Goal: Task Accomplishment & Management: Manage account settings

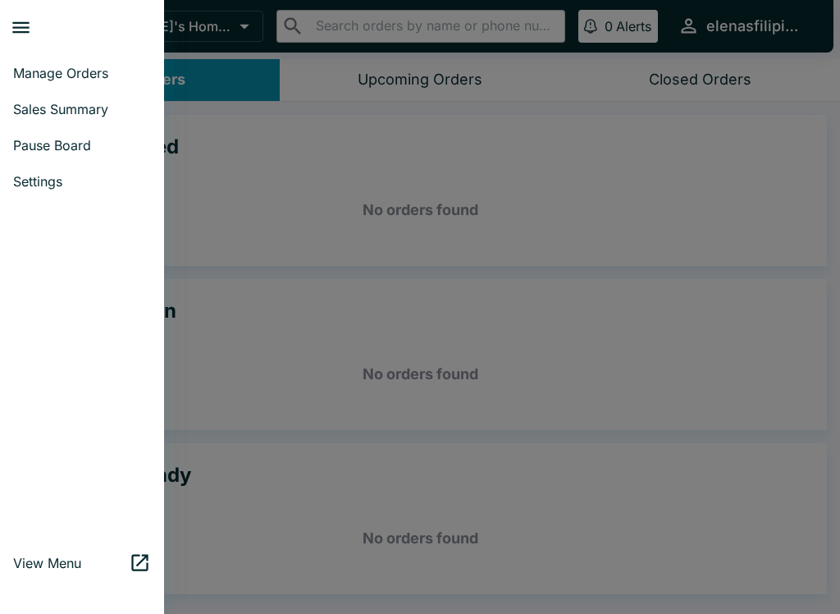
click at [27, 112] on span "Sales Summary" at bounding box center [82, 109] width 138 height 16
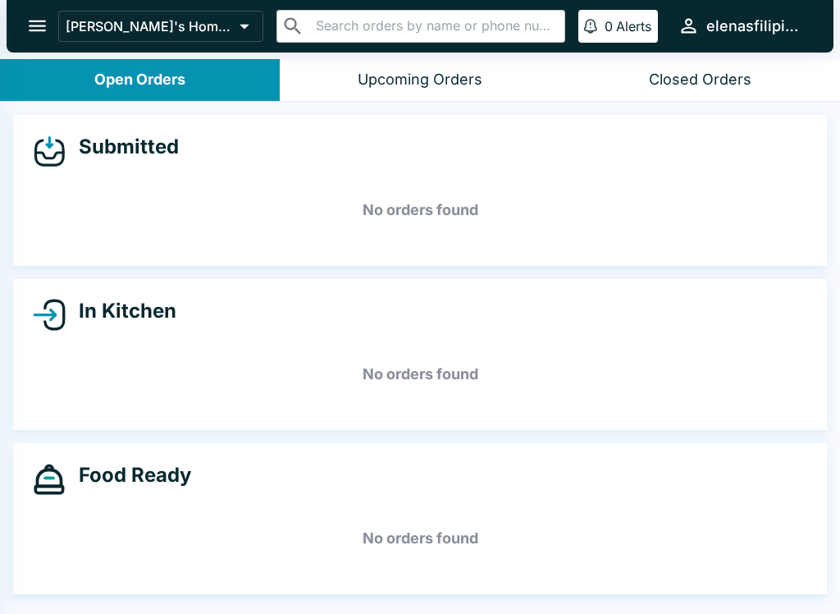
select select "03:00"
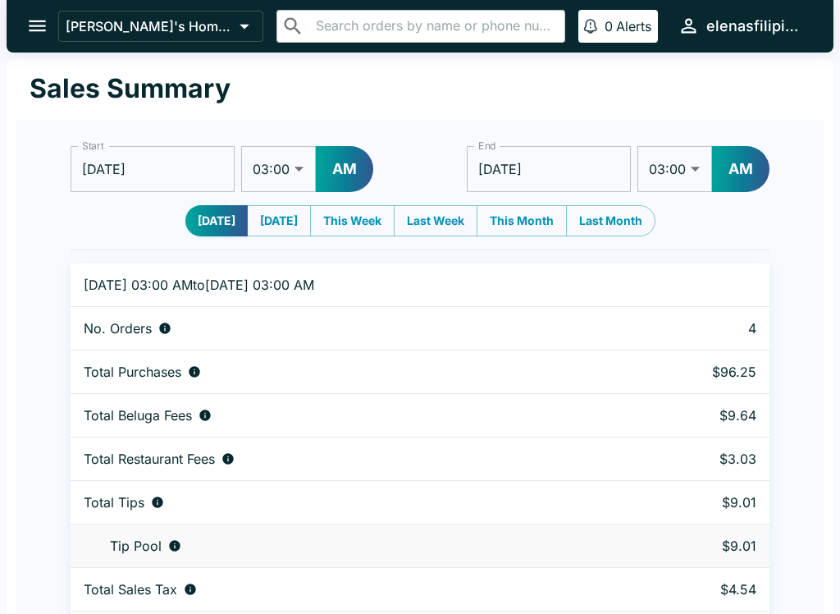
click at [25, 18] on button "open drawer" at bounding box center [37, 26] width 42 height 42
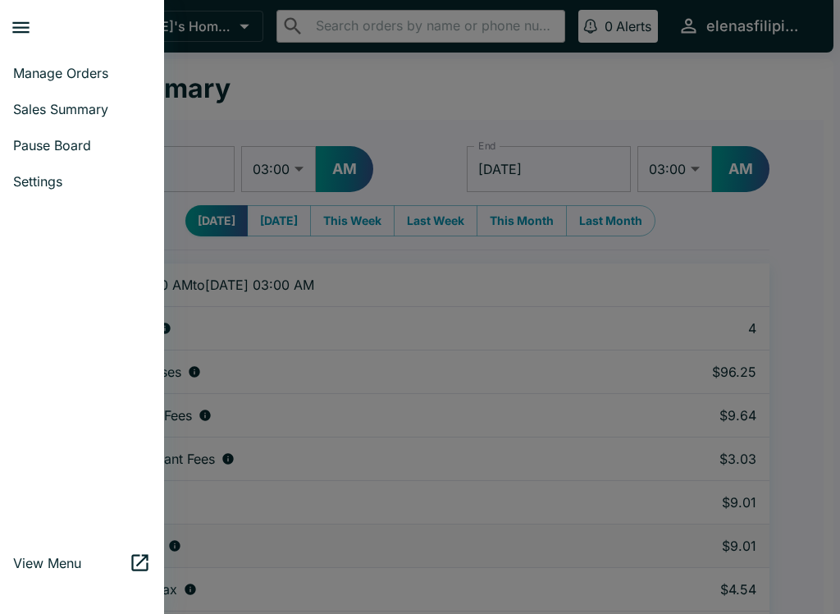
click at [25, 119] on link "Sales Summary" at bounding box center [82, 109] width 164 height 36
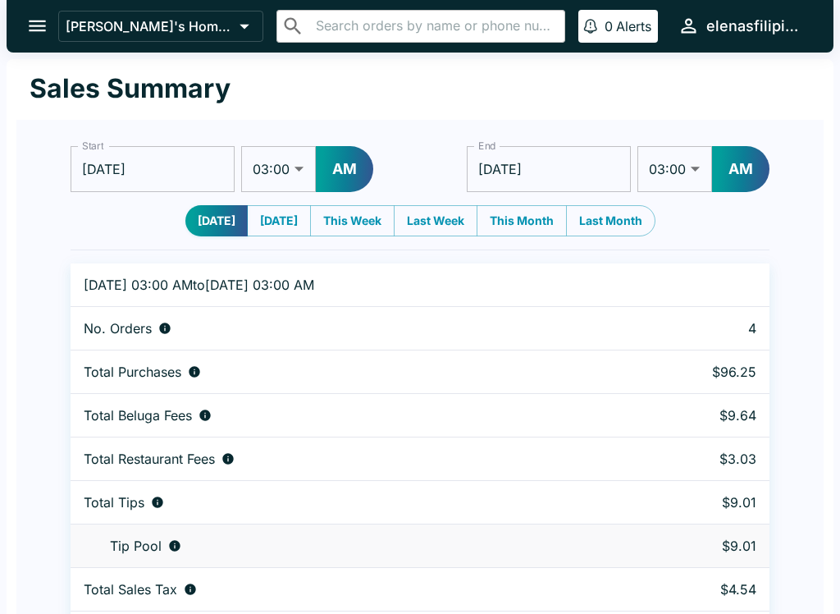
click at [21, 21] on button "open drawer" at bounding box center [37, 26] width 42 height 42
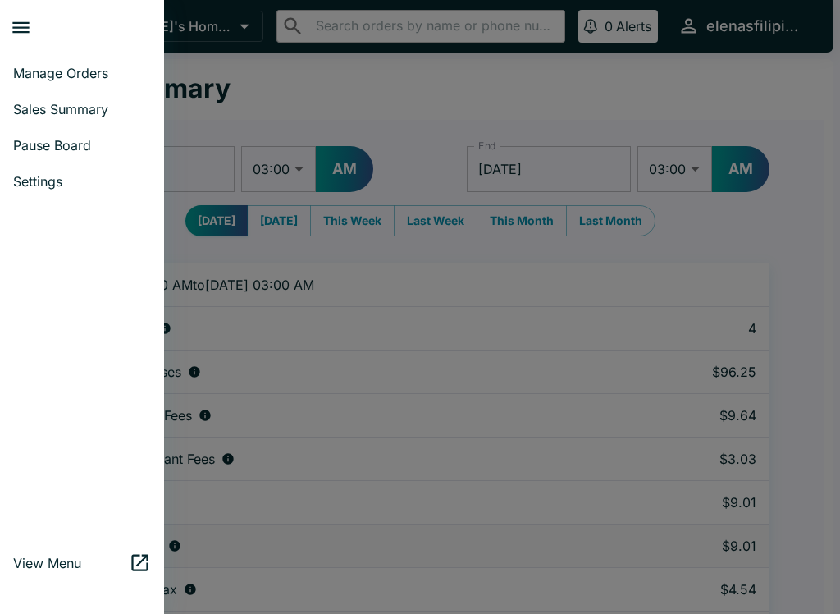
click at [32, 78] on span "Manage Orders" at bounding box center [82, 73] width 138 height 16
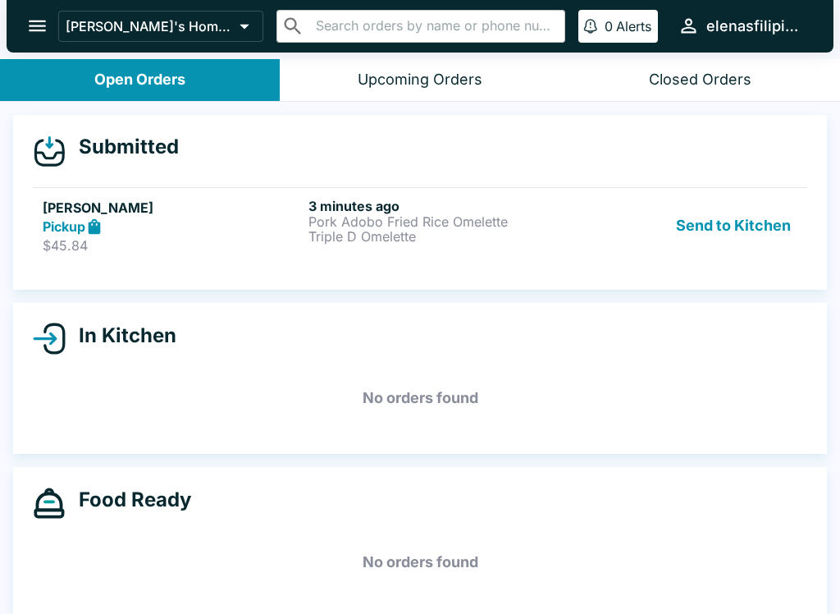
click at [188, 229] on div "Pickup" at bounding box center [172, 226] width 259 height 19
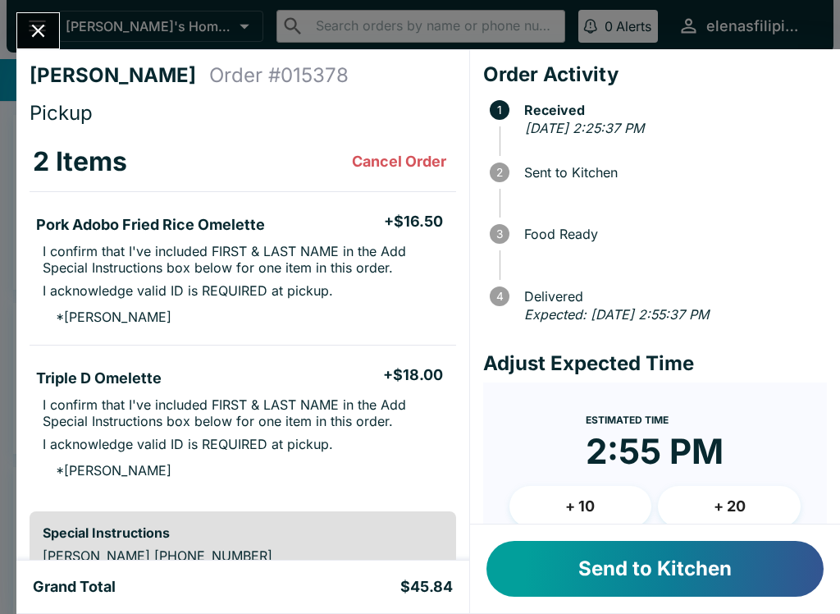
click at [569, 569] on button "Send to Kitchen" at bounding box center [654, 569] width 337 height 56
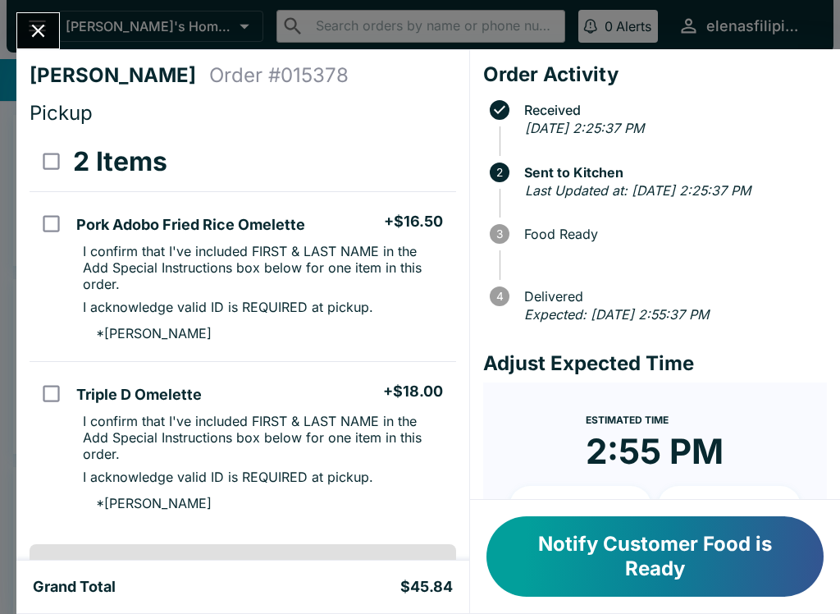
click at [569, 568] on button "Notify Customer Food is Ready" at bounding box center [654, 556] width 337 height 80
click at [35, 31] on icon "Close" at bounding box center [38, 31] width 22 height 22
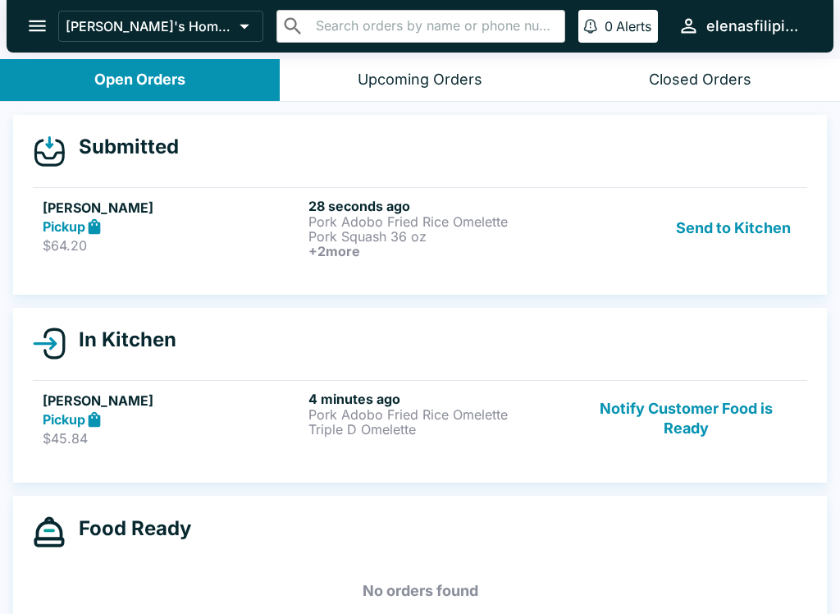
click at [167, 221] on div "Pickup" at bounding box center [172, 226] width 259 height 19
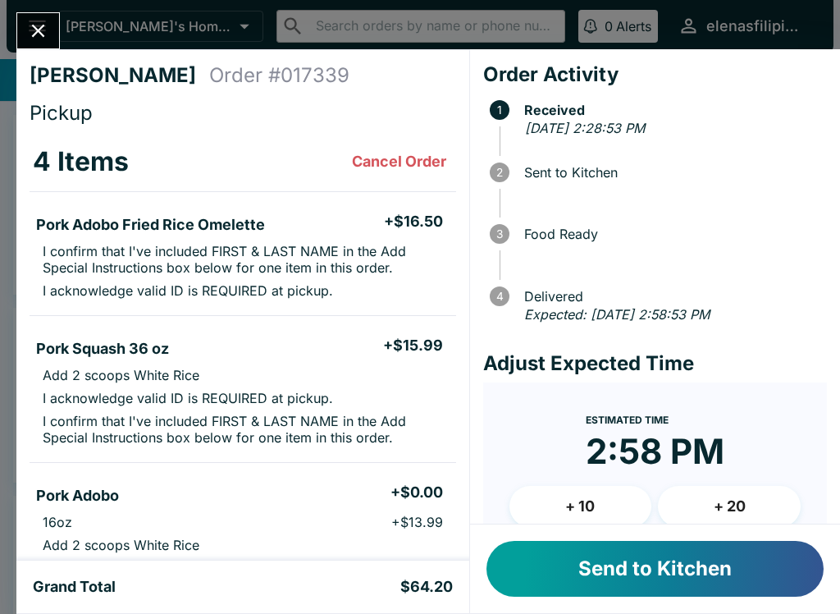
click at [576, 579] on button "Send to Kitchen" at bounding box center [654, 569] width 337 height 56
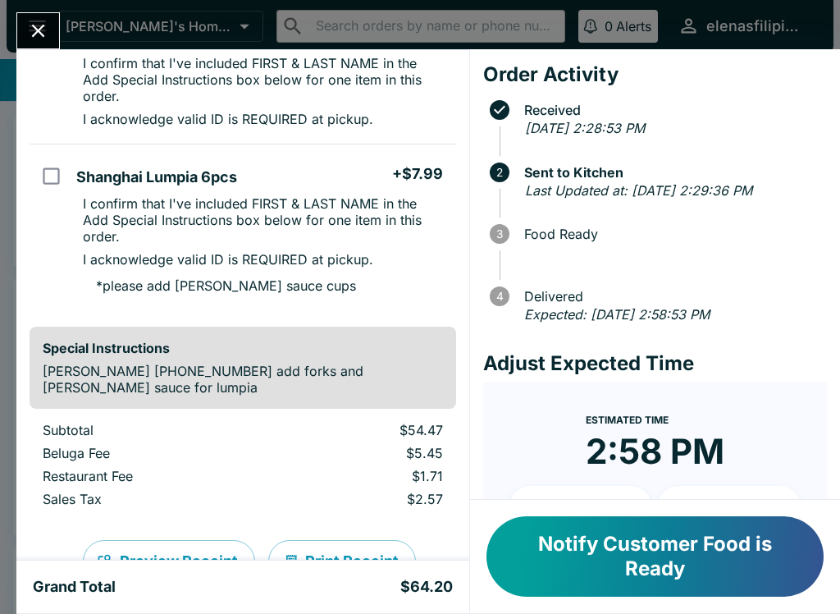
scroll to position [545, 0]
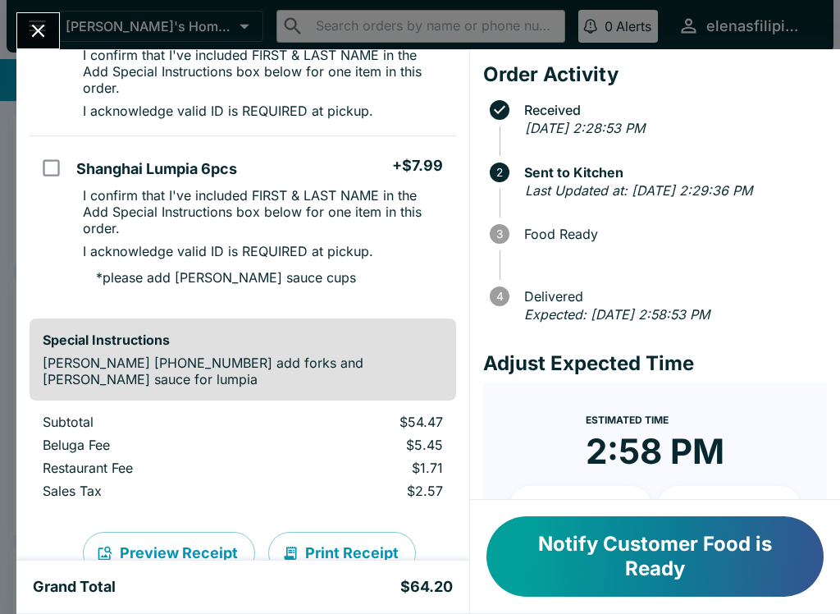
click at [41, 19] on button "Close" at bounding box center [38, 30] width 42 height 35
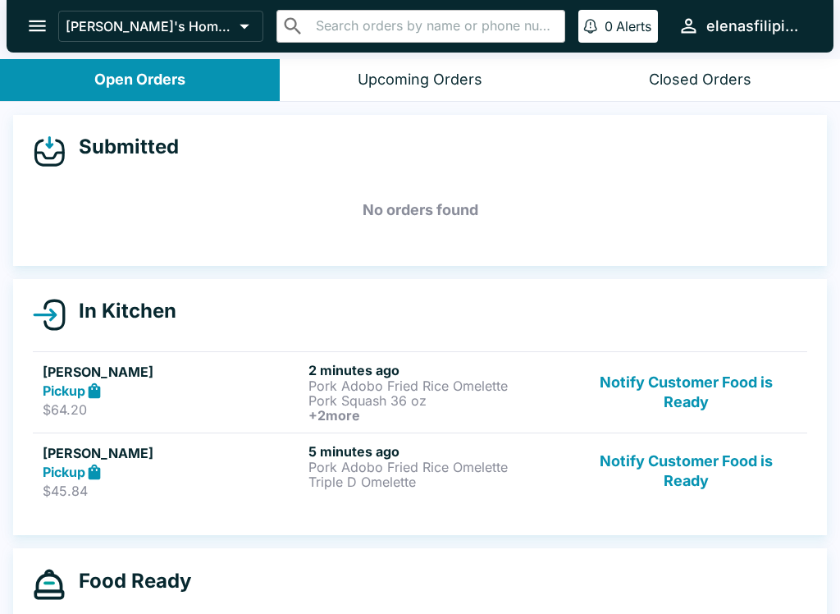
click at [223, 407] on p "$64.20" at bounding box center [172, 409] width 259 height 16
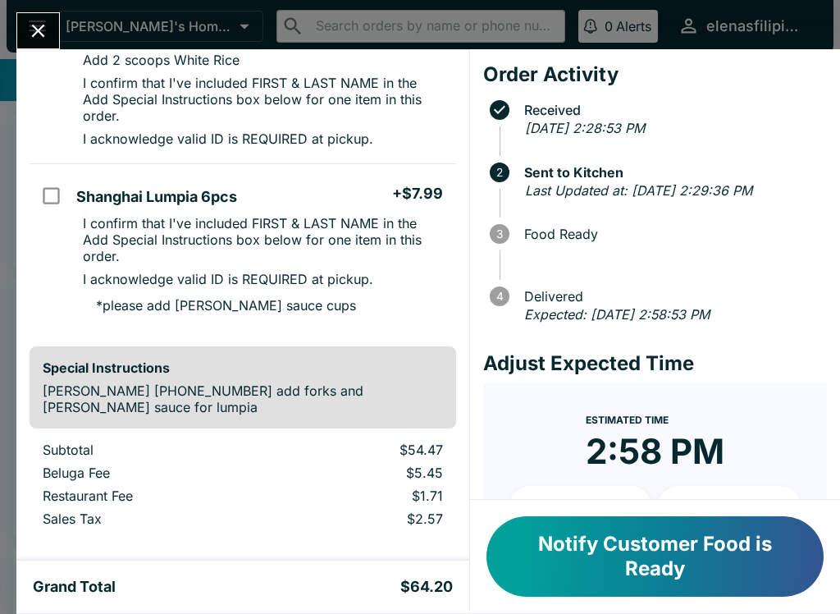
scroll to position [564, 0]
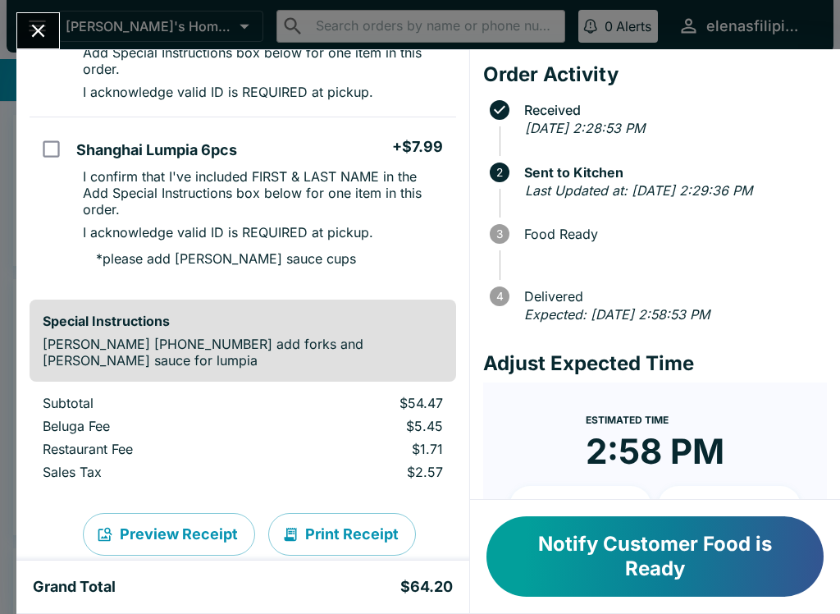
click at [15, 212] on div "[PERSON_NAME] Order # 017339 Pickup 4 Items Pork Adobo Fried Rice Omelette + $1…" at bounding box center [420, 307] width 840 height 614
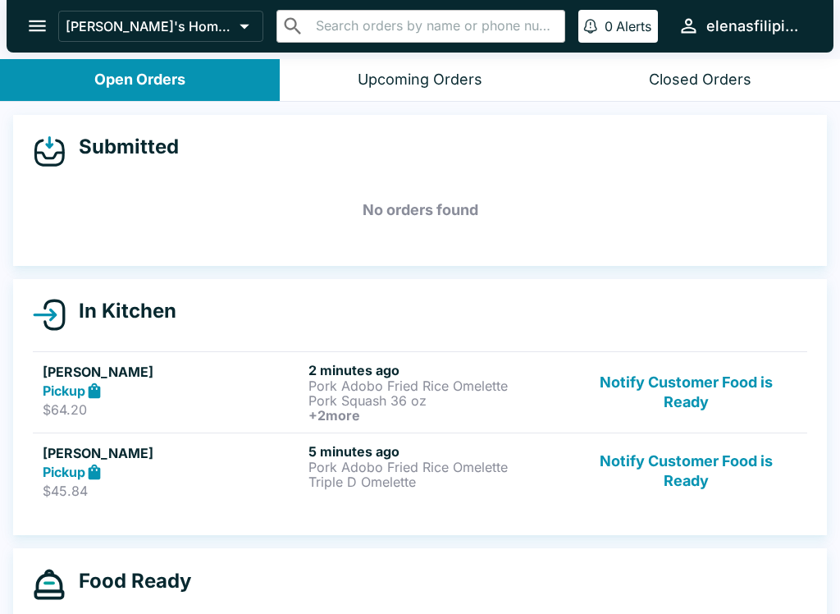
click at [19, 21] on button "open drawer" at bounding box center [37, 26] width 42 height 42
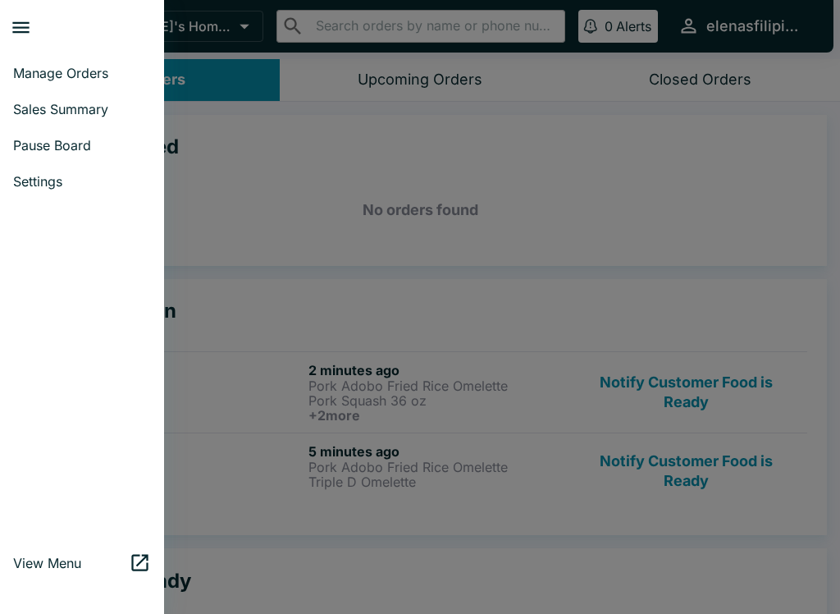
click at [238, 226] on div at bounding box center [420, 307] width 840 height 614
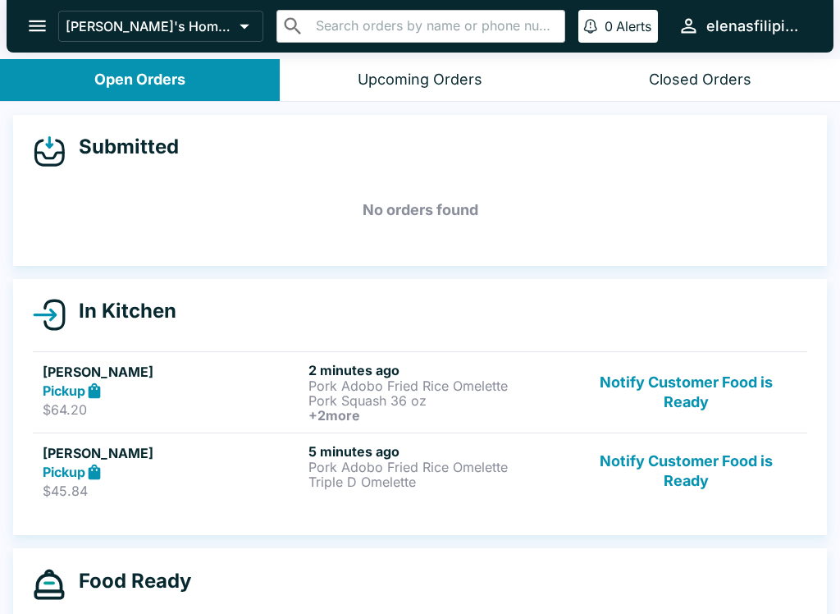
click at [170, 471] on div "Pickup" at bounding box center [172, 472] width 259 height 19
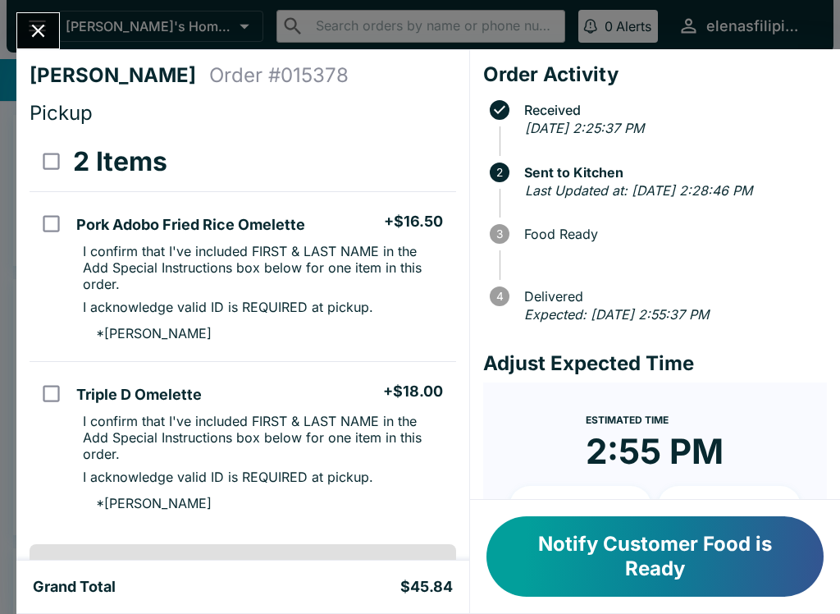
click at [27, 18] on button "Close" at bounding box center [38, 30] width 42 height 35
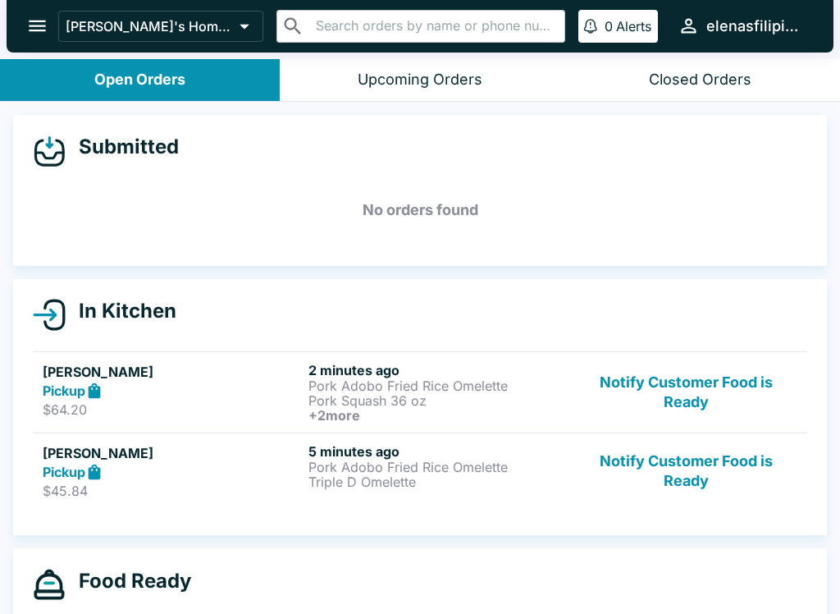
click at [30, 30] on icon "open drawer" at bounding box center [37, 26] width 17 height 11
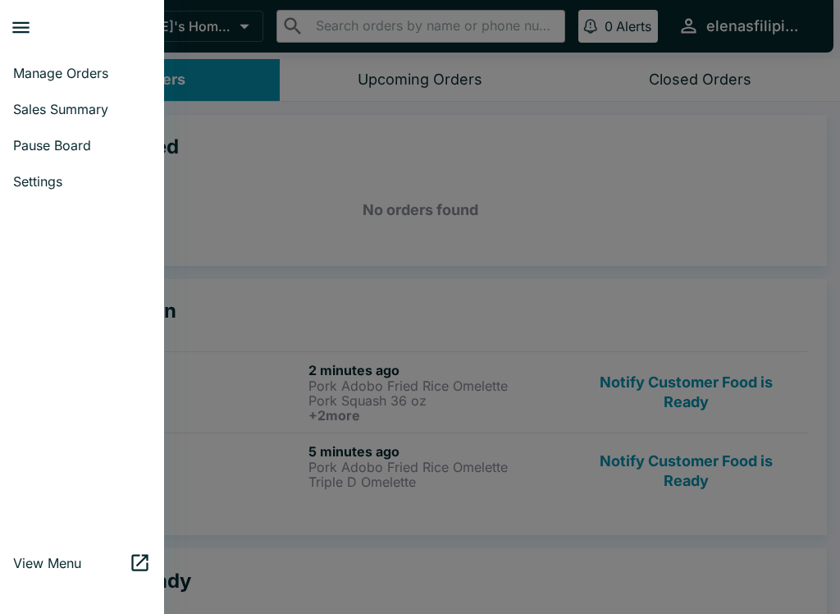
click at [12, 116] on link "Sales Summary" at bounding box center [82, 109] width 164 height 36
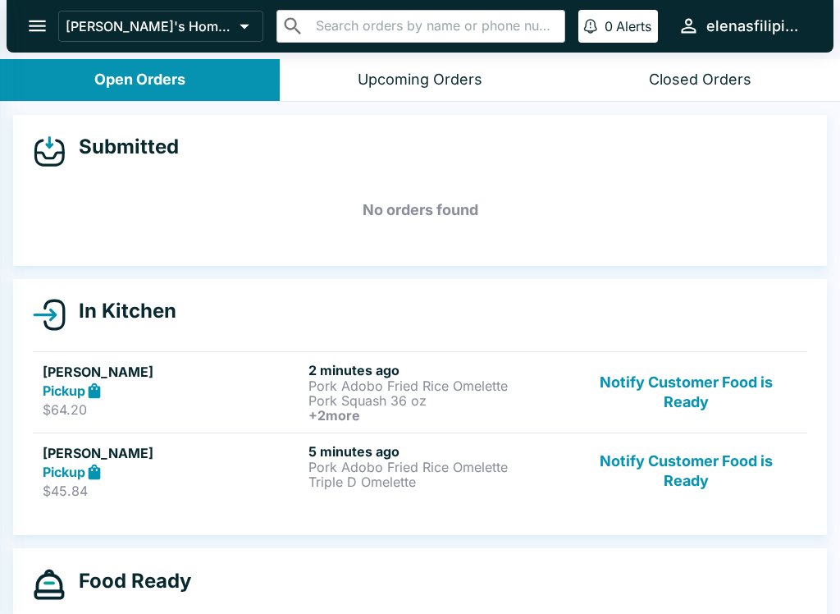
select select "03:00"
